Goal: Find specific page/section: Find specific page/section

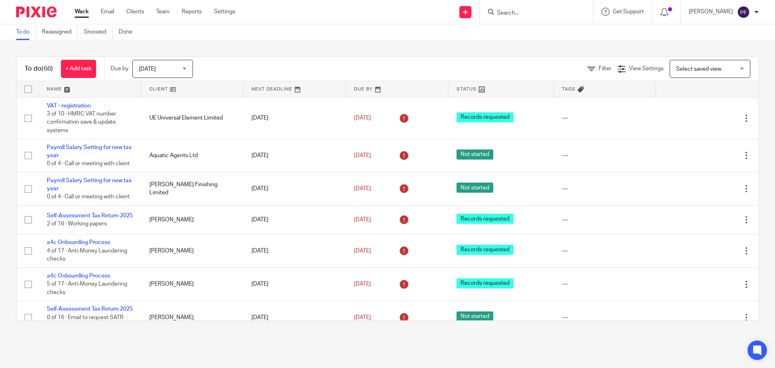
click at [507, 16] on input "Search" at bounding box center [532, 13] width 73 height 7
type input "ulric"
click at [523, 39] on link at bounding box center [563, 34] width 137 height 19
